Goal: Consume media (video, audio)

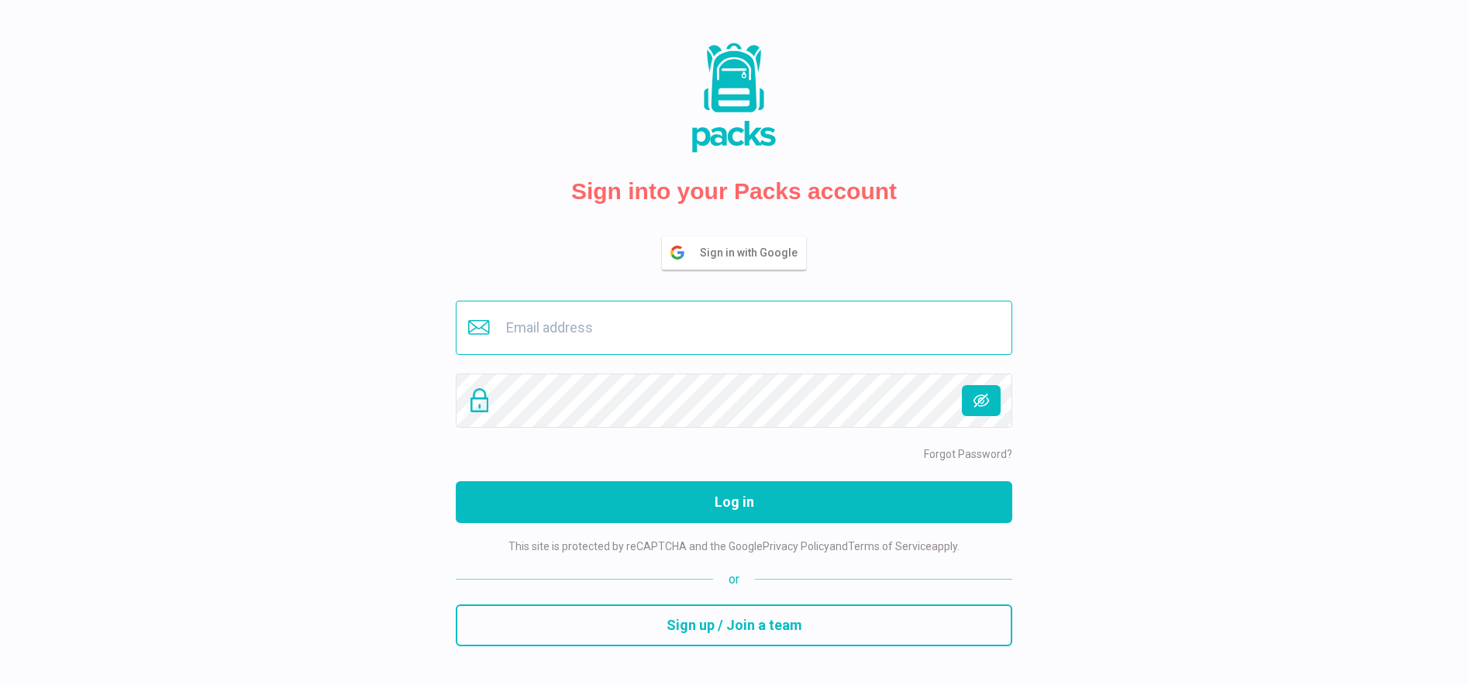
type input "[EMAIL_ADDRESS][DOMAIN_NAME]"
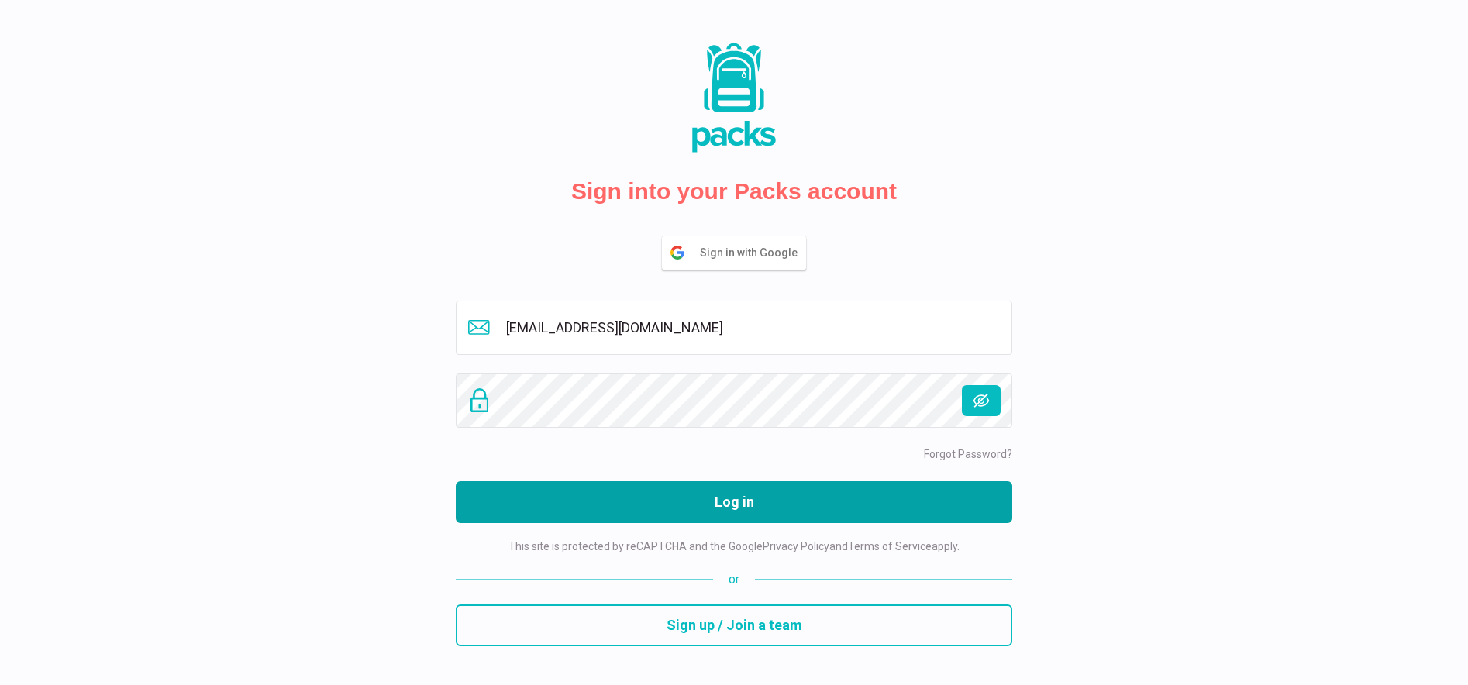
click at [749, 499] on button "Log in" at bounding box center [734, 502] width 556 height 42
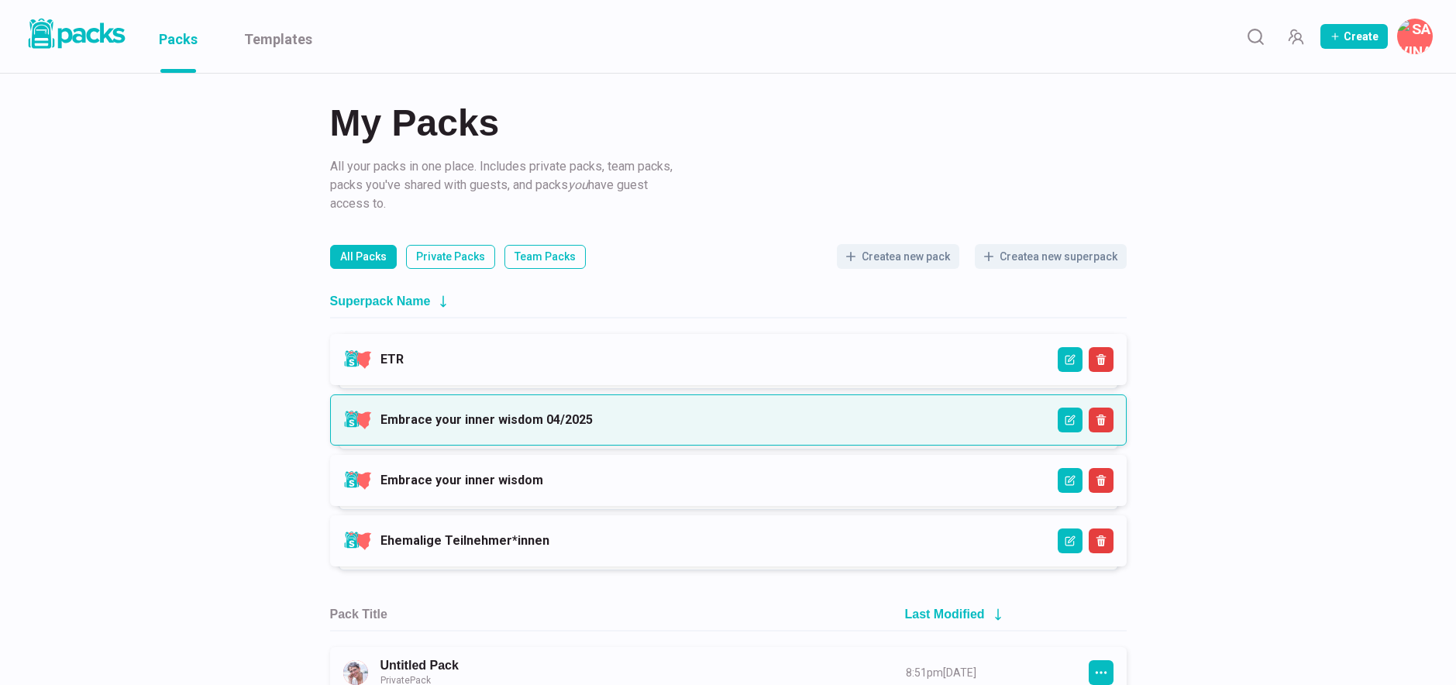
click at [571, 427] on link "Embrace your inner wisdom 04/2025" at bounding box center [487, 419] width 212 height 15
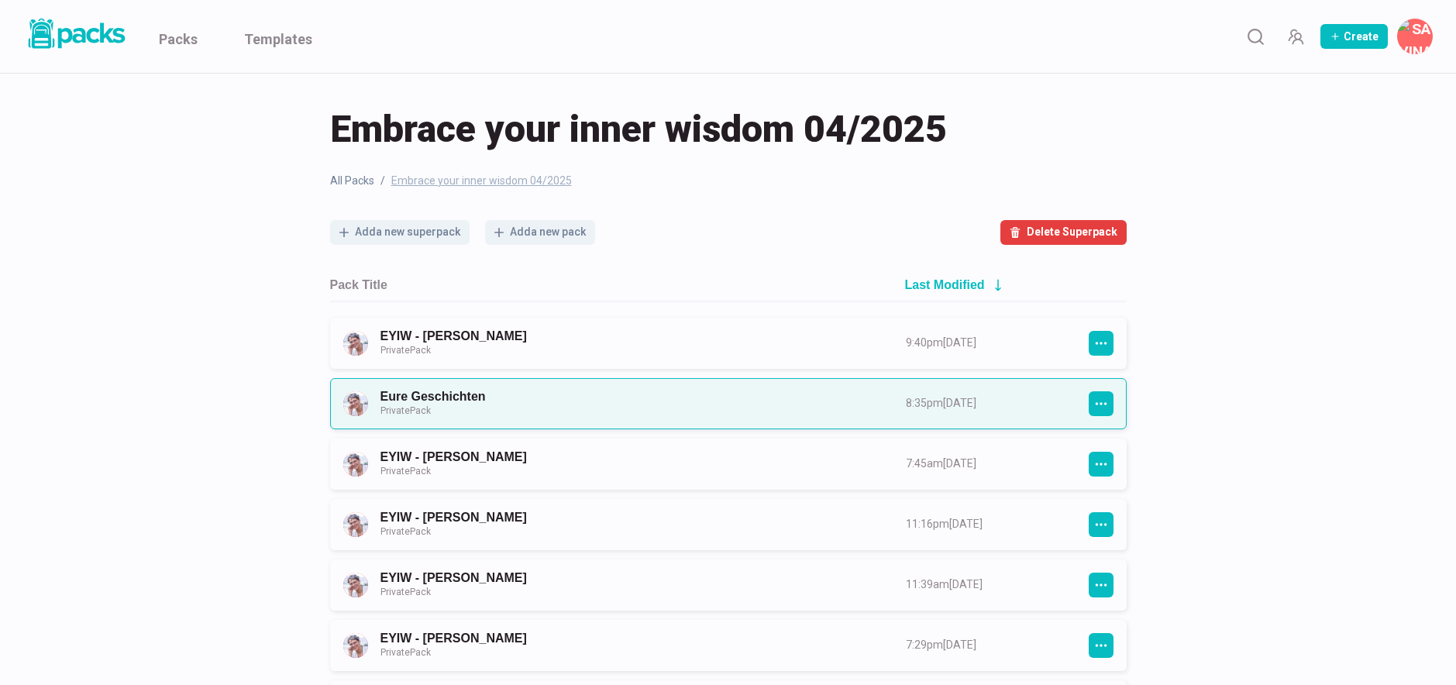
click at [566, 403] on link "Eure Geschichten Private Pack" at bounding box center [630, 403] width 498 height 29
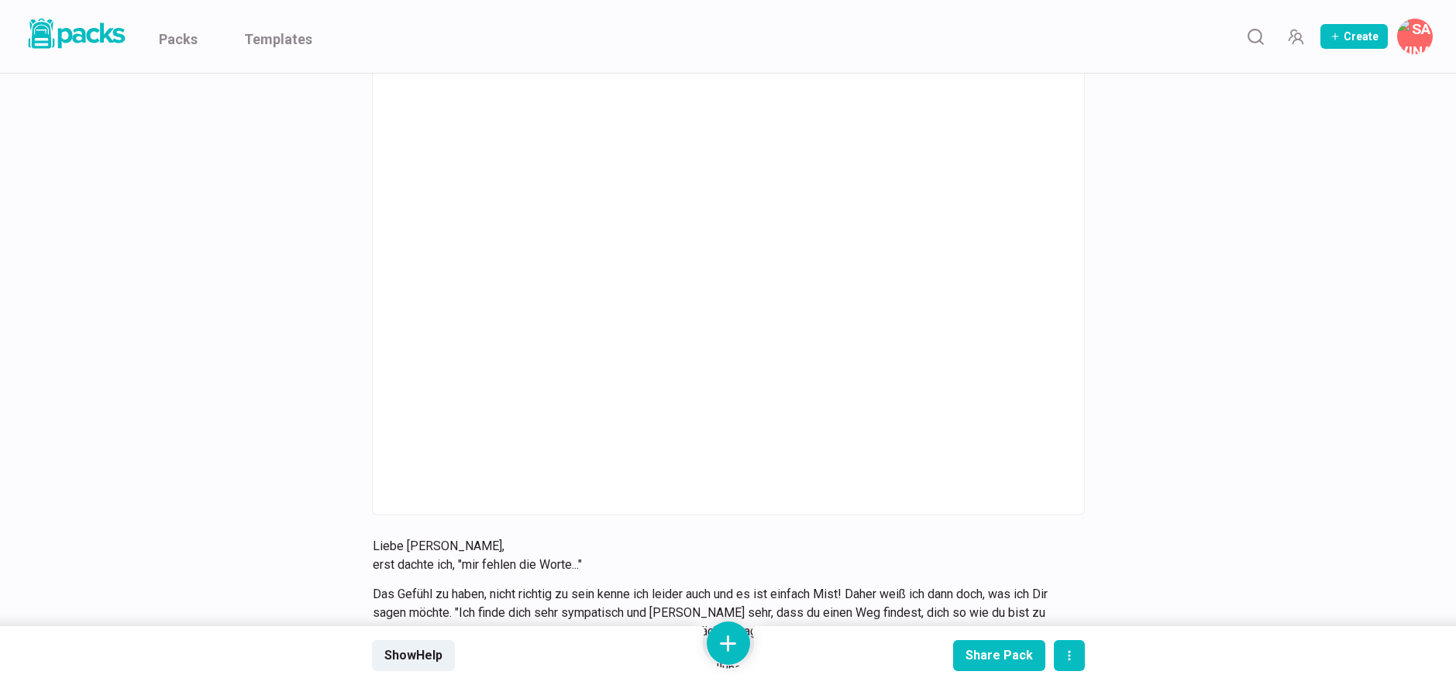
scroll to position [14531, 0]
